Goal: Obtain resource: Obtain resource

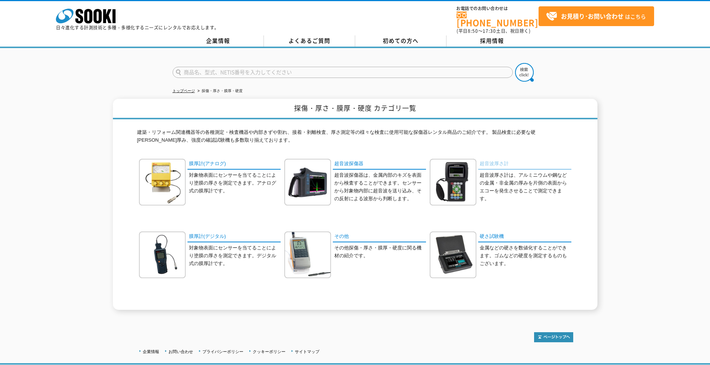
click at [492, 161] on link "超音波厚さ計" at bounding box center [524, 164] width 93 height 11
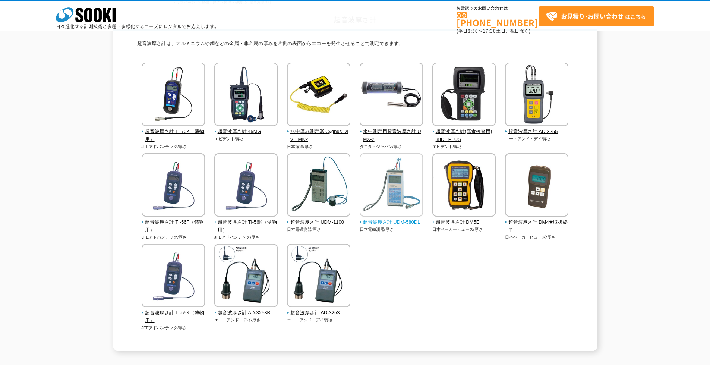
scroll to position [37, 0]
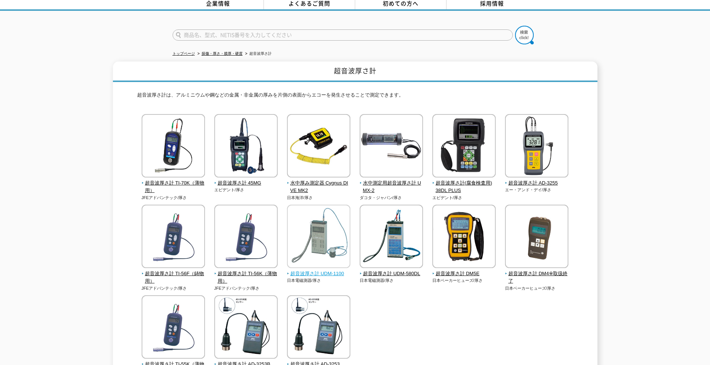
click at [304, 248] on img at bounding box center [318, 237] width 63 height 65
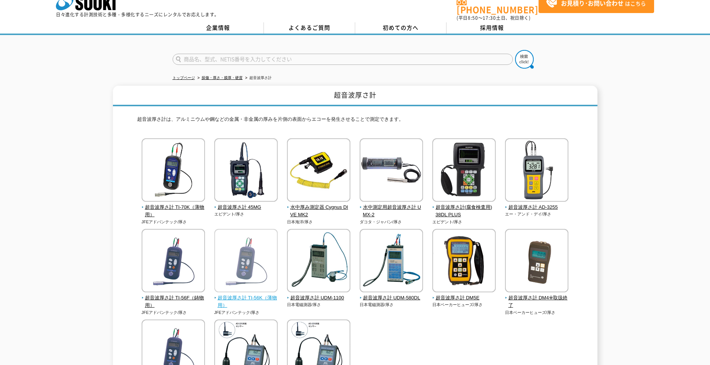
scroll to position [0, 0]
